Goal: Check status

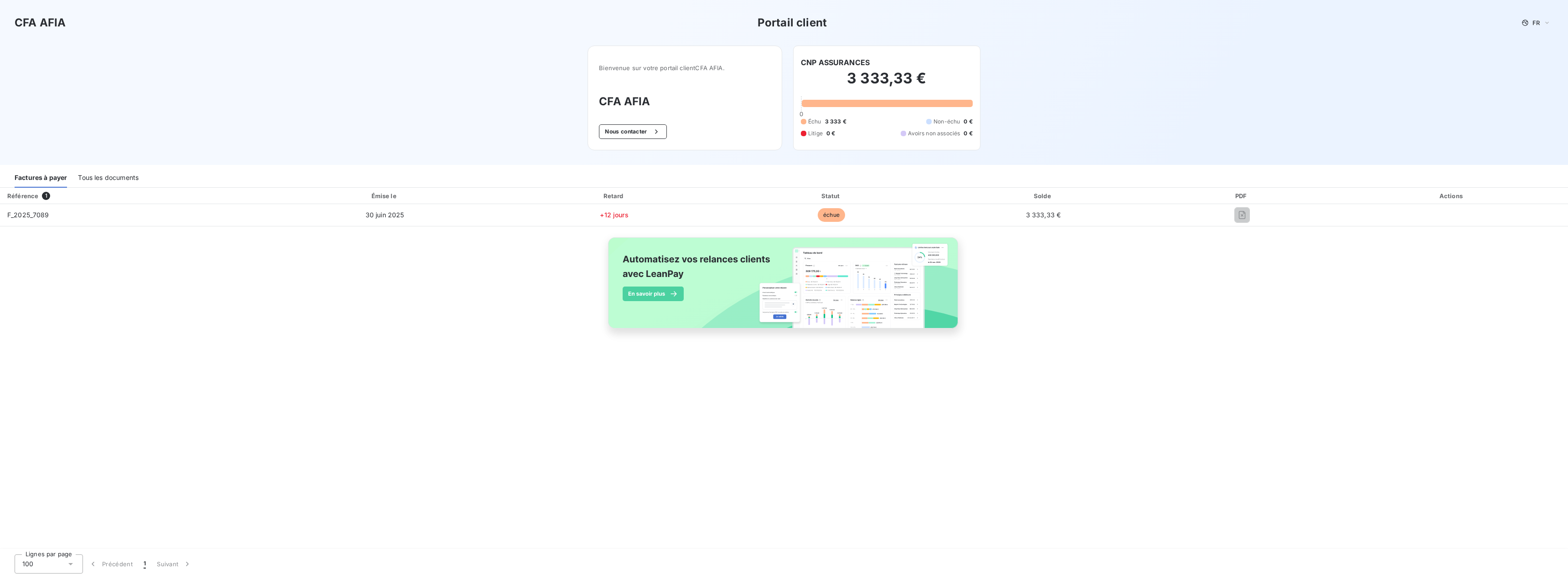
click at [1005, 281] on div "Référence 1 Émise le Retard Statut Solde PDF Actions F_2025_7089 [DATE] +12 jou…" at bounding box center [784, 269] width 1568 height 162
click at [869, 284] on img at bounding box center [784, 288] width 368 height 112
click at [45, 195] on span "1" at bounding box center [46, 195] width 8 height 8
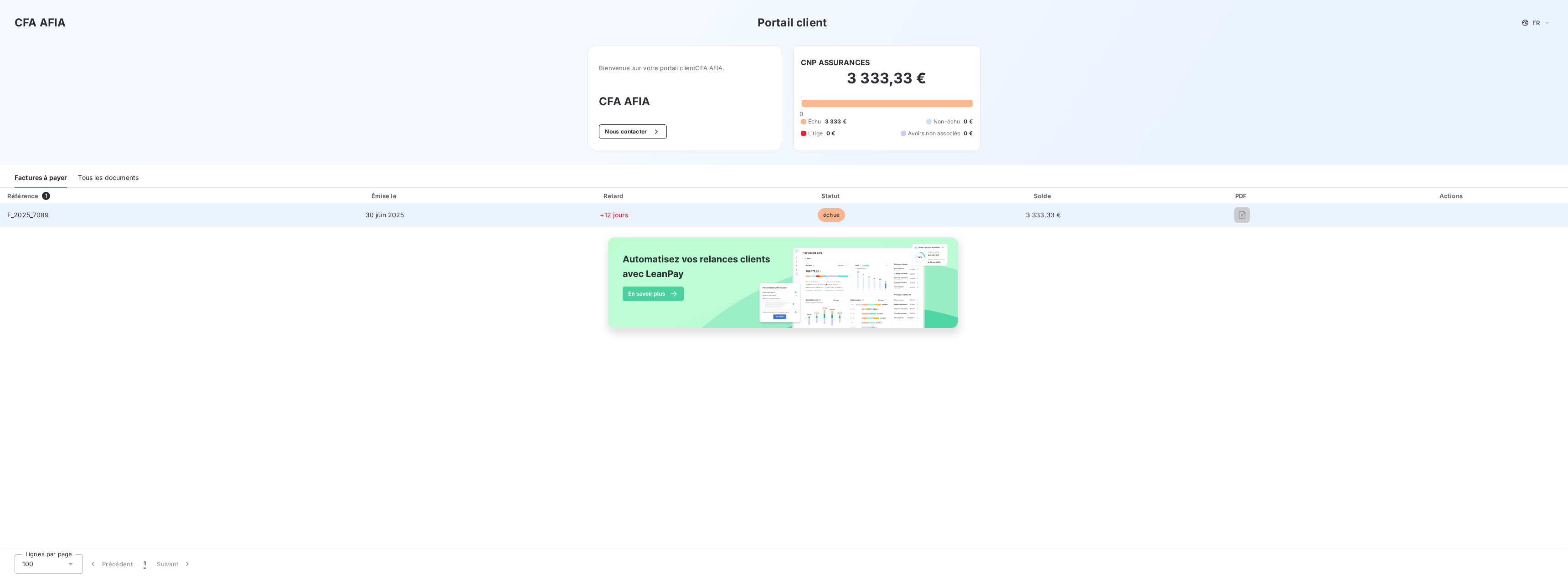
click at [23, 214] on span "F_2025_7089" at bounding box center [28, 214] width 42 height 8
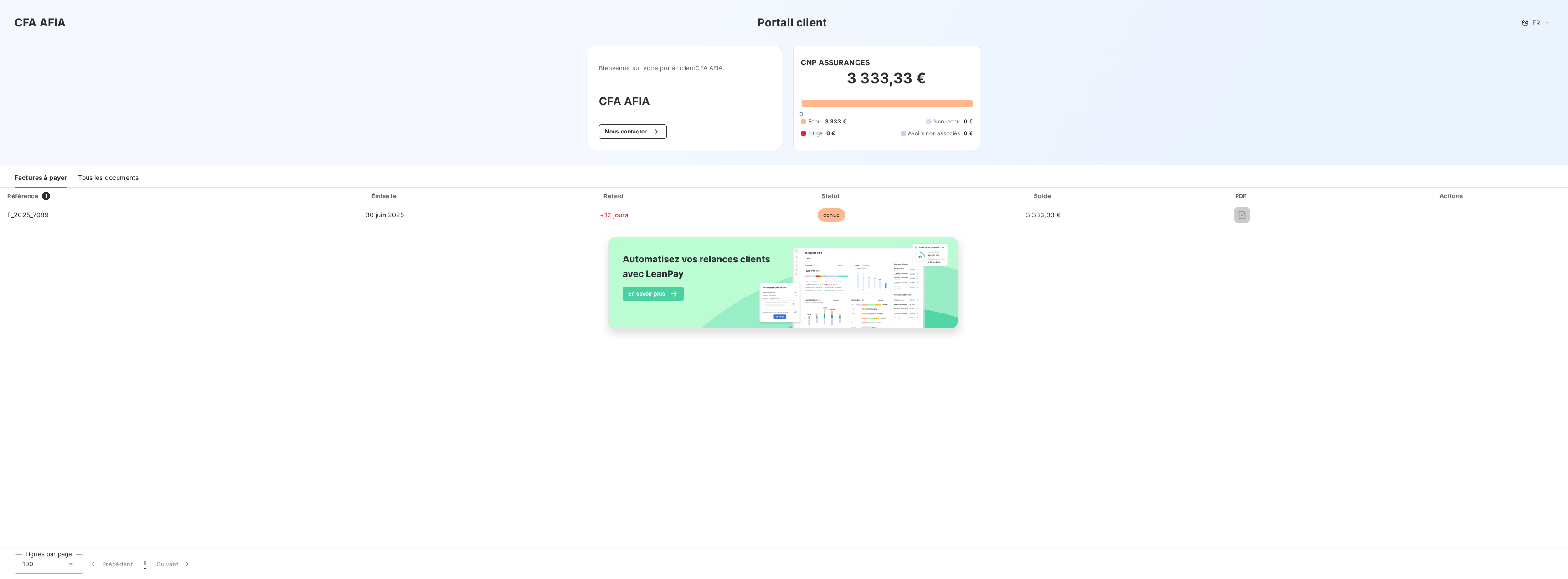
click at [497, 271] on div "Référence 1 Émise le Retard Statut Solde PDF Actions F_2025_7089 [DATE] +12 jou…" at bounding box center [784, 269] width 1568 height 162
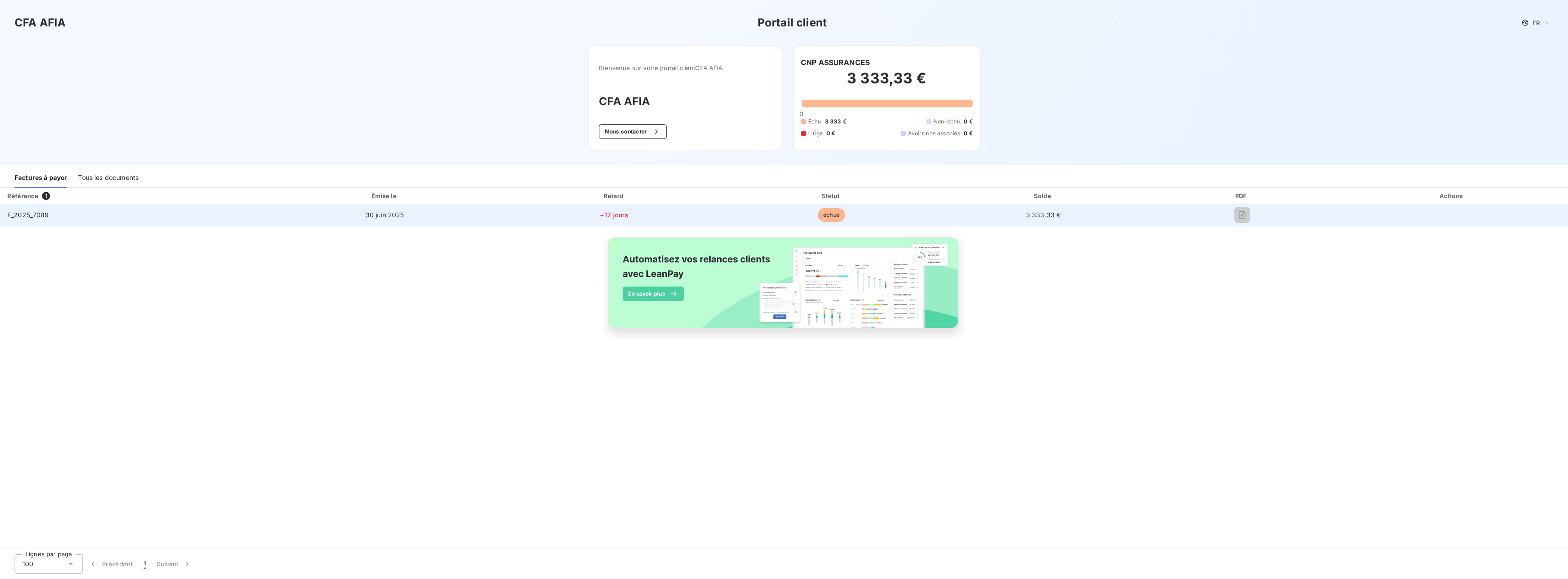
click at [1040, 216] on span "3 333,33 €" at bounding box center [1043, 214] width 35 height 8
